Goal: Task Accomplishment & Management: Use online tool/utility

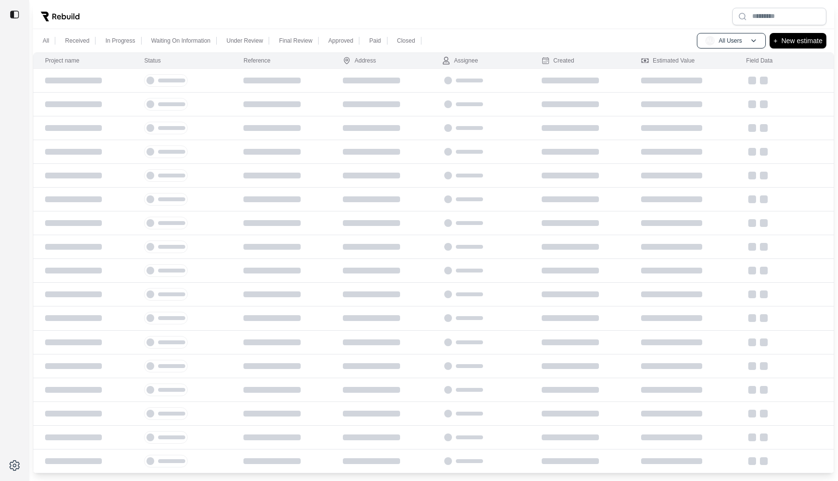
click at [380, 28] on div at bounding box center [433, 16] width 801 height 25
click at [506, 8] on div at bounding box center [433, 16] width 801 height 25
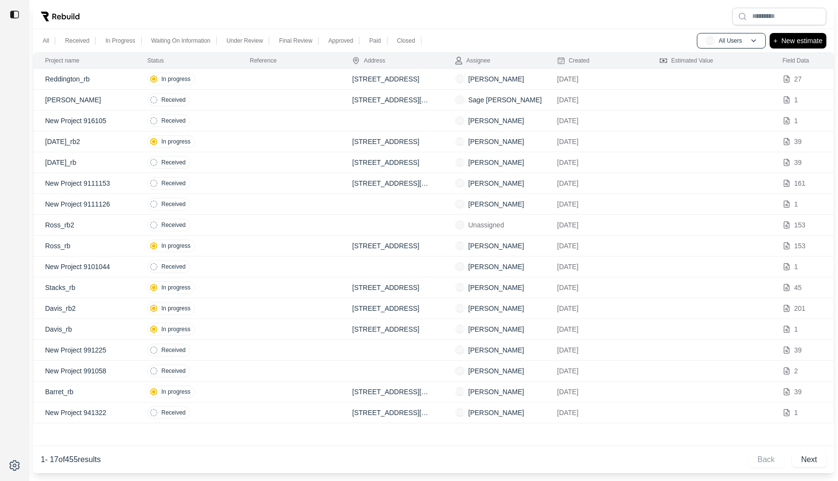
click at [257, 101] on td at bounding box center [289, 100] width 102 height 21
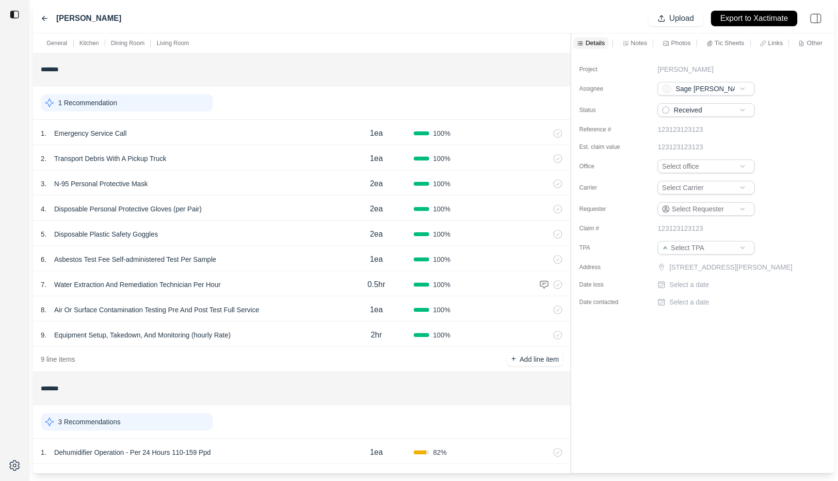
click at [571, 57] on div at bounding box center [571, 253] width 0 height 440
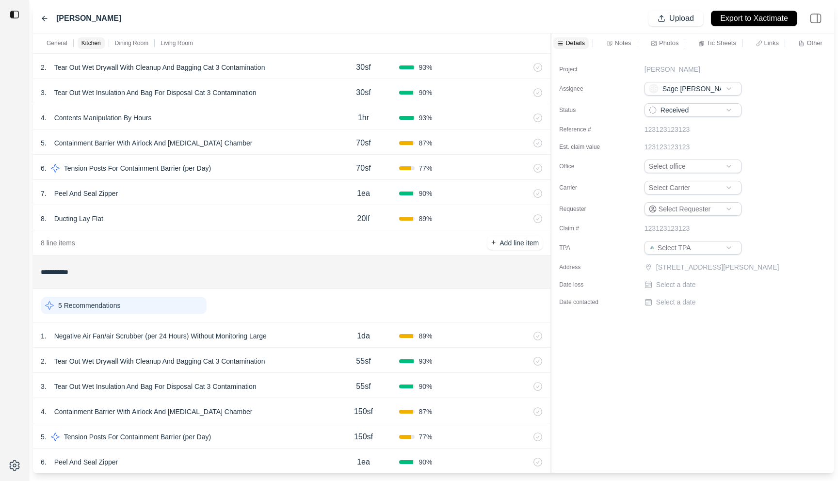
scroll to position [745, 0]
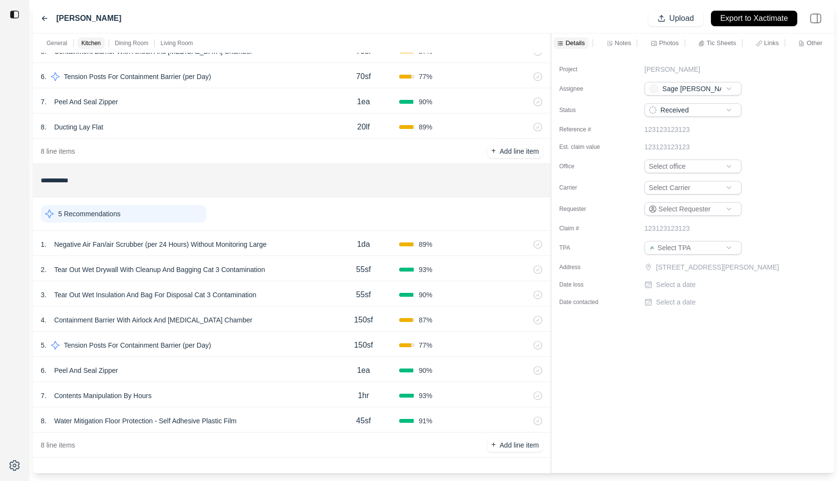
click at [322, 330] on div "4 . Containment Barrier With Airlock And [MEDICAL_DATA] Chamber 150sf 87 %" at bounding box center [291, 318] width 517 height 25
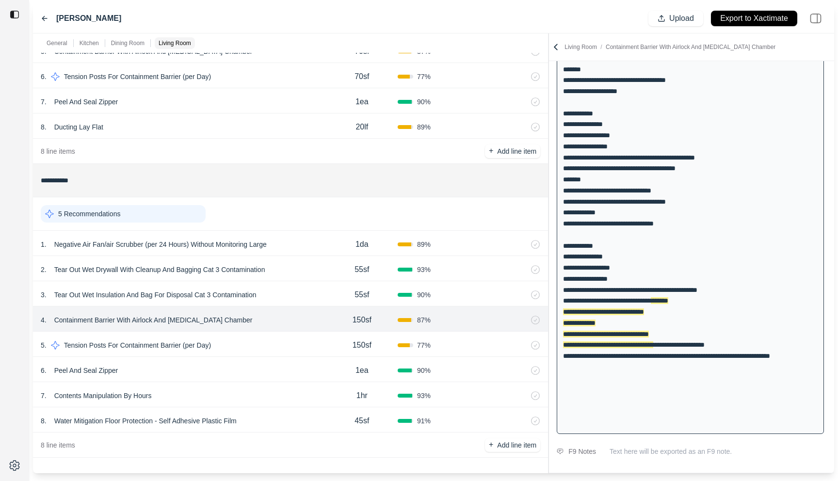
scroll to position [175, 0]
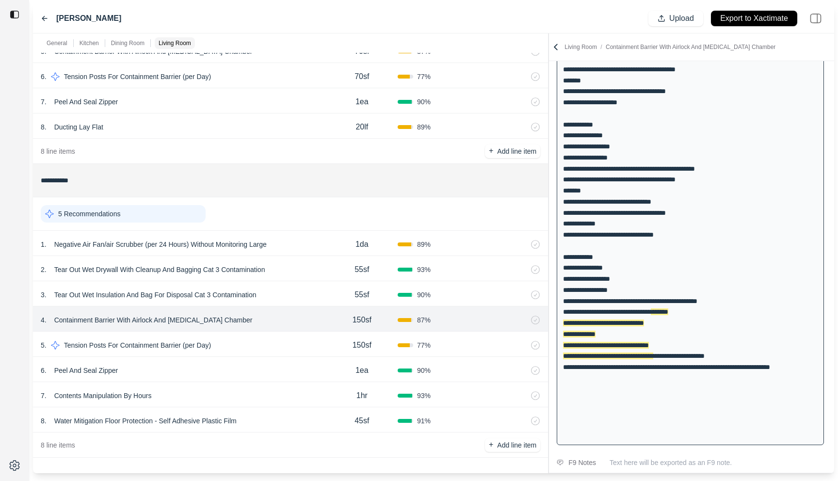
click at [548, 118] on div at bounding box center [548, 253] width 0 height 440
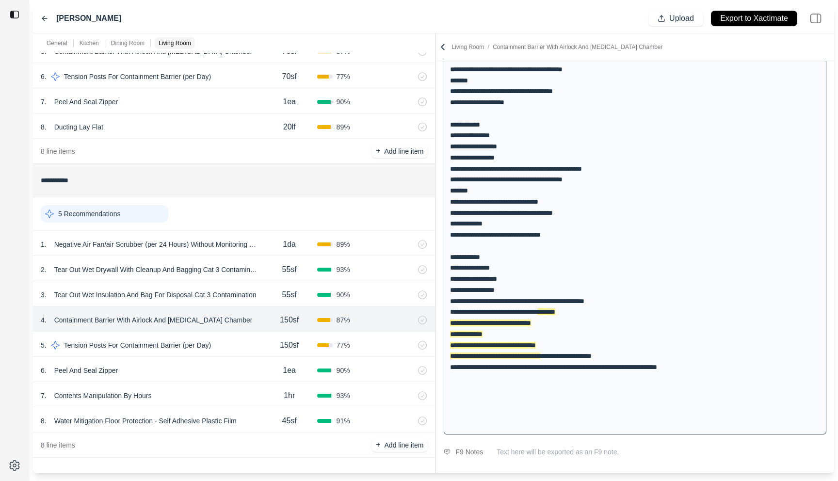
scroll to position [0, 0]
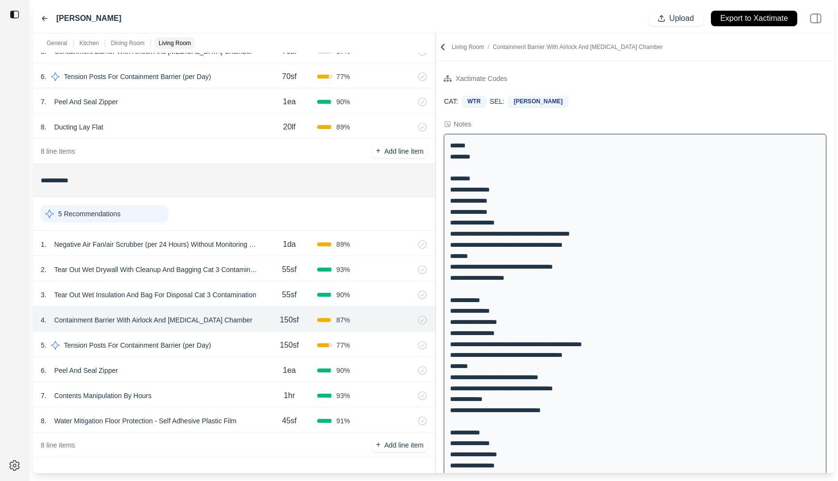
click at [249, 246] on p "Negative Air Fan/air Scrubber (per 24 Hours) Without Monitoring Large" at bounding box center [155, 245] width 211 height 14
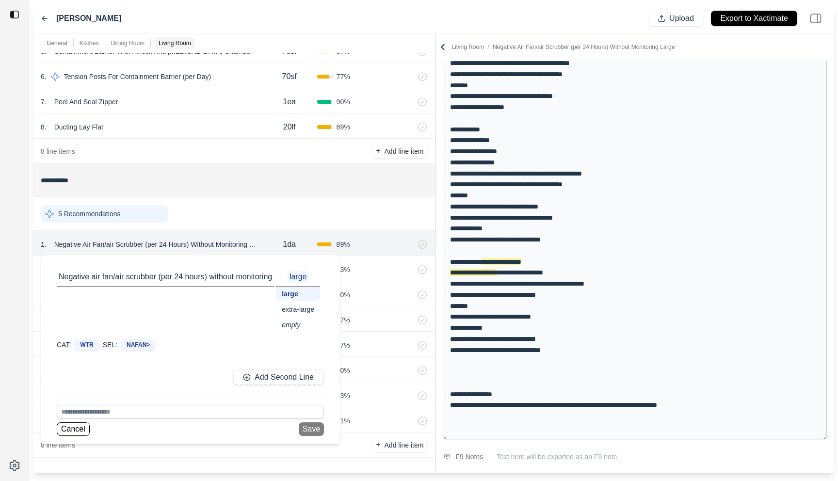
scroll to position [175, 0]
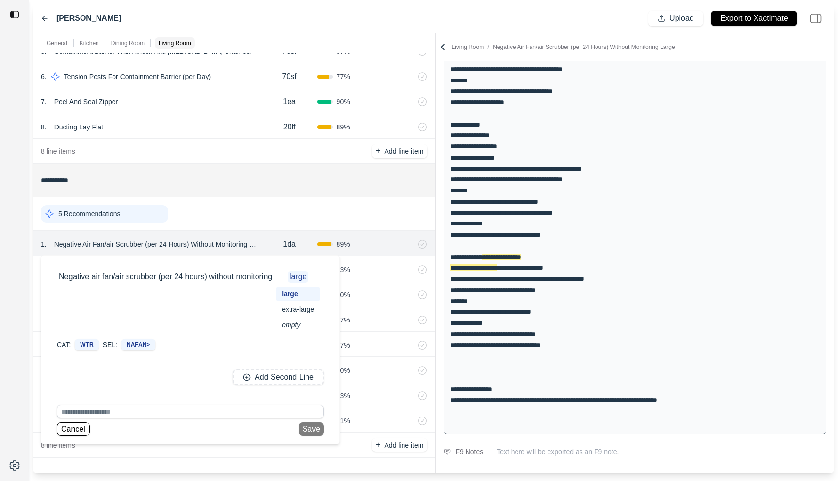
click at [243, 204] on div "5 Recommendations" at bounding box center [234, 213] width 386 height 25
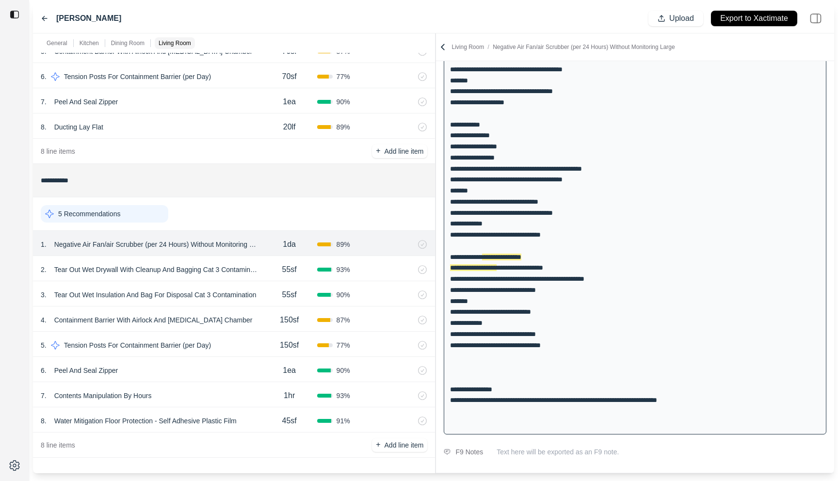
click at [245, 210] on div "5 Recommendations" at bounding box center [234, 213] width 386 height 25
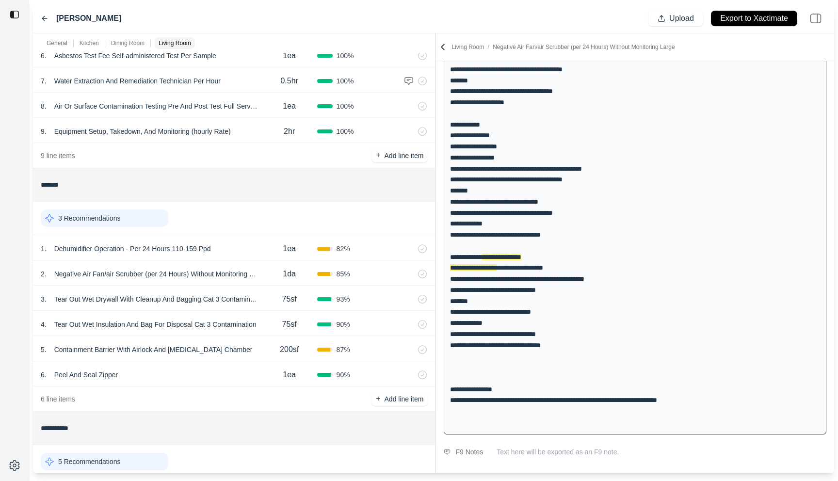
scroll to position [206, 0]
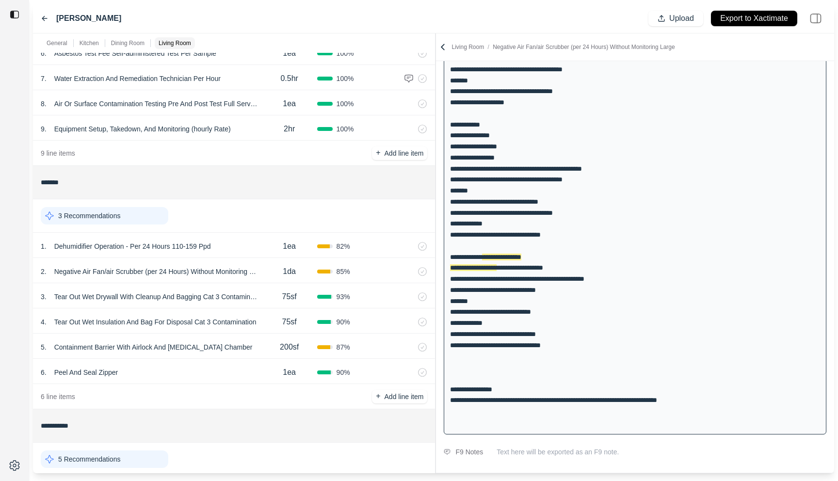
click at [257, 241] on div "1 . Dehumidifier Operation - Per 24 Hours 110-159 Ppd" at bounding box center [151, 246] width 221 height 14
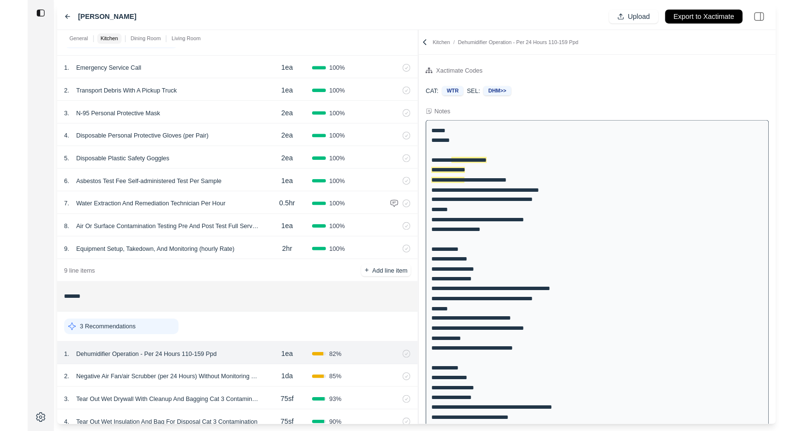
scroll to position [0, 0]
